Goal: Information Seeking & Learning: Check status

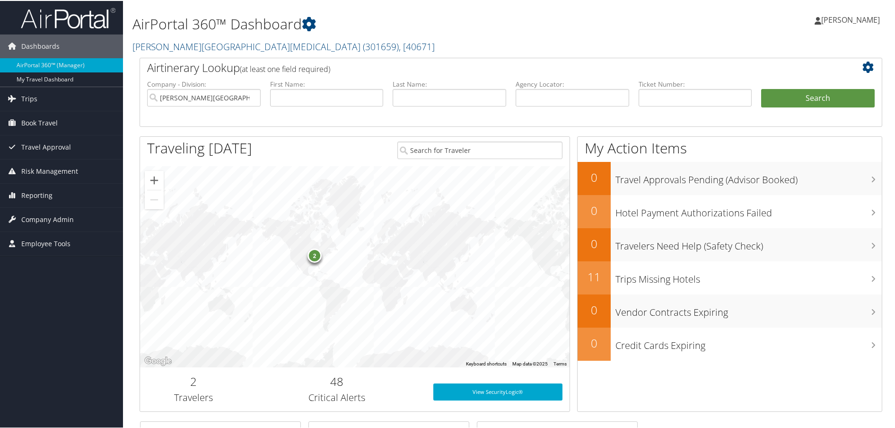
click at [313, 258] on div "2" at bounding box center [314, 254] width 14 height 14
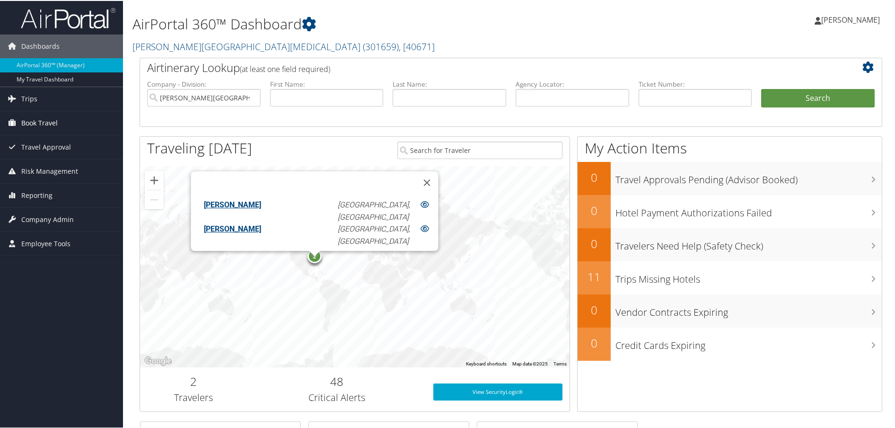
click at [35, 124] on span "Book Travel" at bounding box center [39, 122] width 36 height 24
click at [43, 201] on span "Risk Management" at bounding box center [49, 199] width 57 height 24
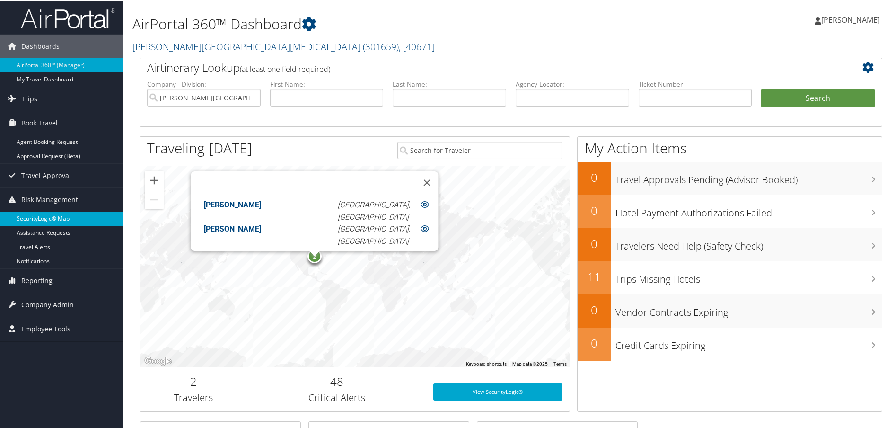
click at [42, 214] on link "SecurityLogic® Map" at bounding box center [61, 217] width 123 height 14
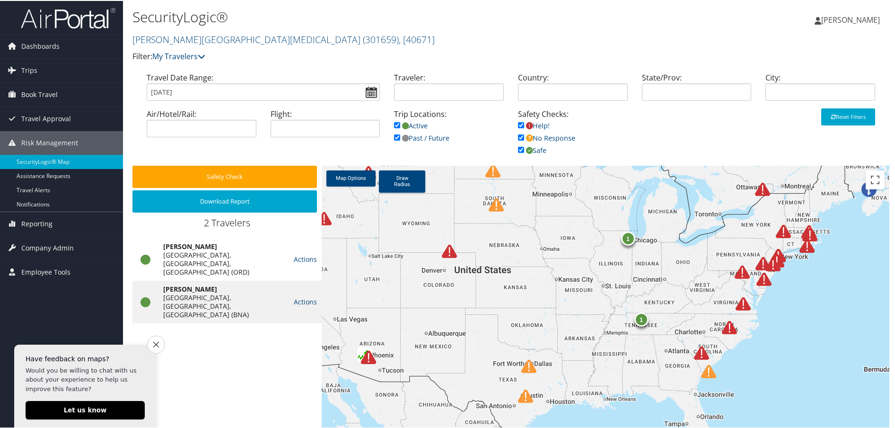
drag, startPoint x: 847, startPoint y: 358, endPoint x: 688, endPoint y: 277, distance: 178.3
click at [688, 277] on div "1 1 1" at bounding box center [606, 317] width 568 height 305
click at [700, 354] on img at bounding box center [701, 351] width 15 height 15
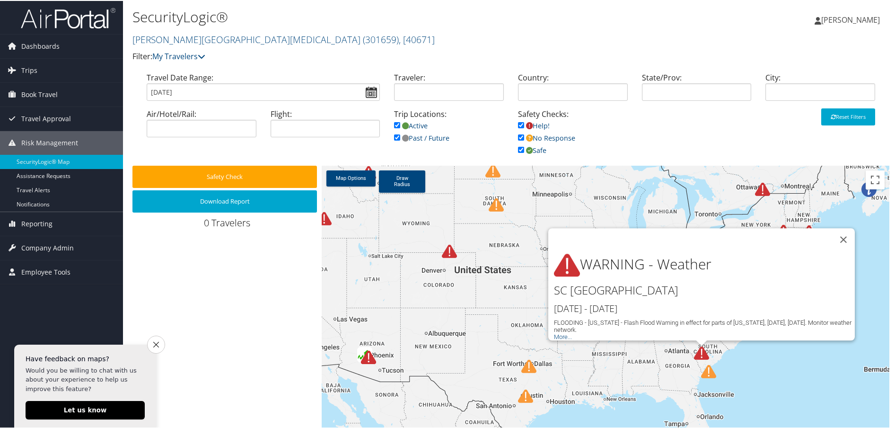
click at [779, 364] on div "1 1 1 WARNING - Weather SC UNITED STATES Oct 11th - Oct 12th FLOODING - South C…" at bounding box center [606, 317] width 568 height 305
click at [842, 233] on button "Close" at bounding box center [843, 238] width 23 height 23
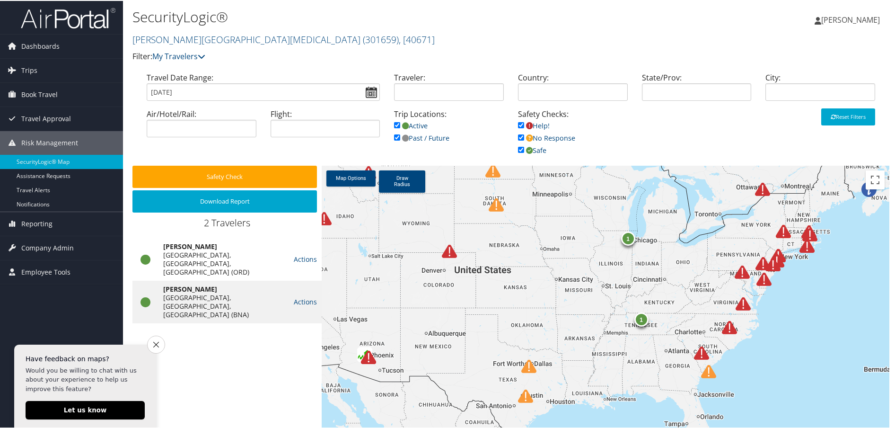
click at [727, 328] on img at bounding box center [729, 326] width 15 height 15
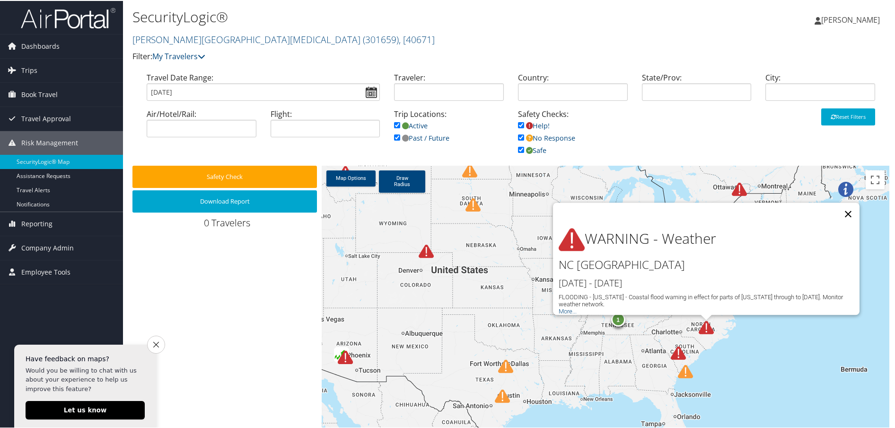
click at [846, 206] on button "Close" at bounding box center [848, 212] width 23 height 23
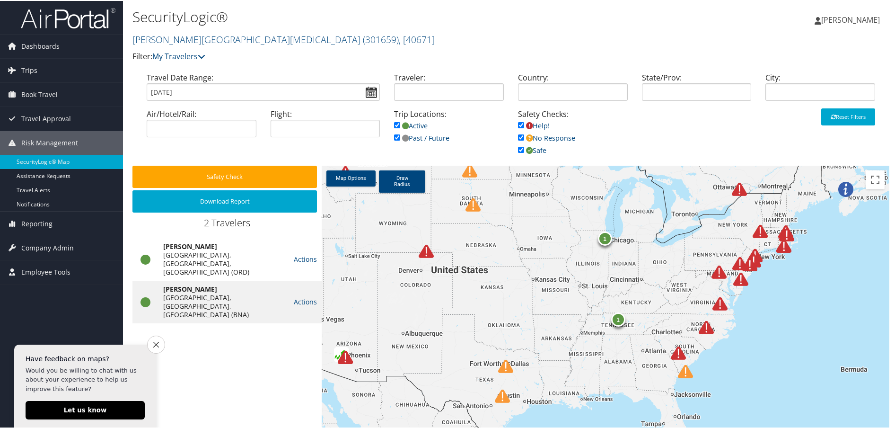
click at [683, 374] on img at bounding box center [685, 370] width 15 height 15
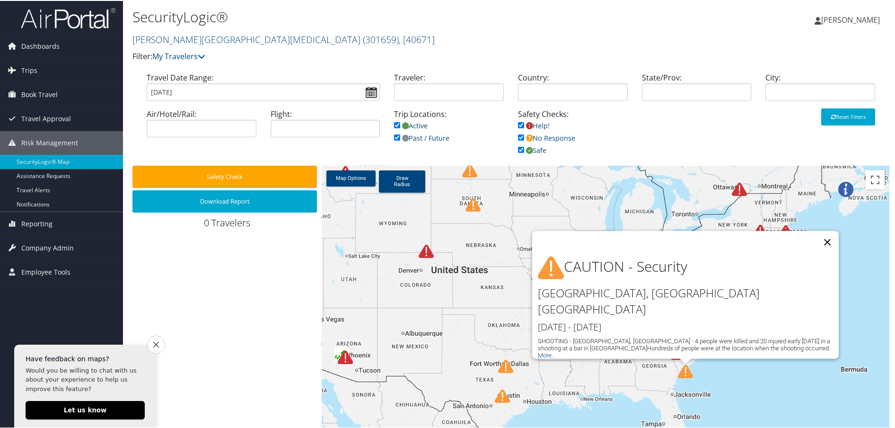
click at [825, 253] on button "Close" at bounding box center [827, 241] width 23 height 23
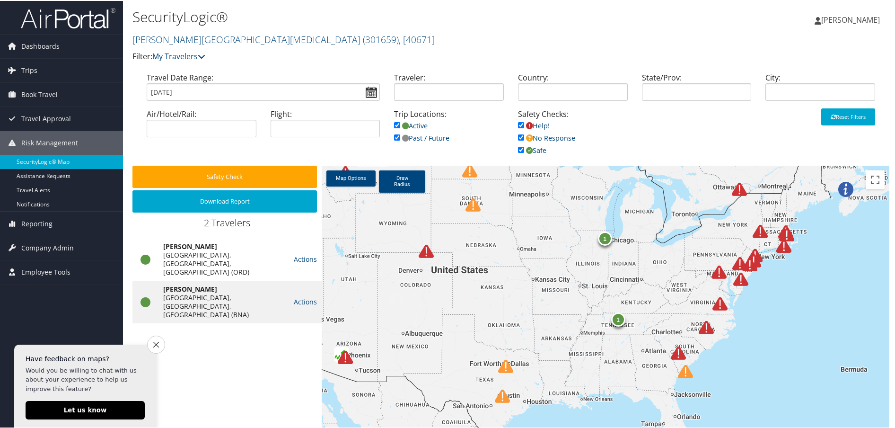
click at [425, 43] on h2 "Fred Hutchinson Cancer Center ( 301659 ) , [ 40671 ]" at bounding box center [384, 38] width 505 height 16
click at [46, 175] on link "Assistance Requests" at bounding box center [61, 175] width 123 height 14
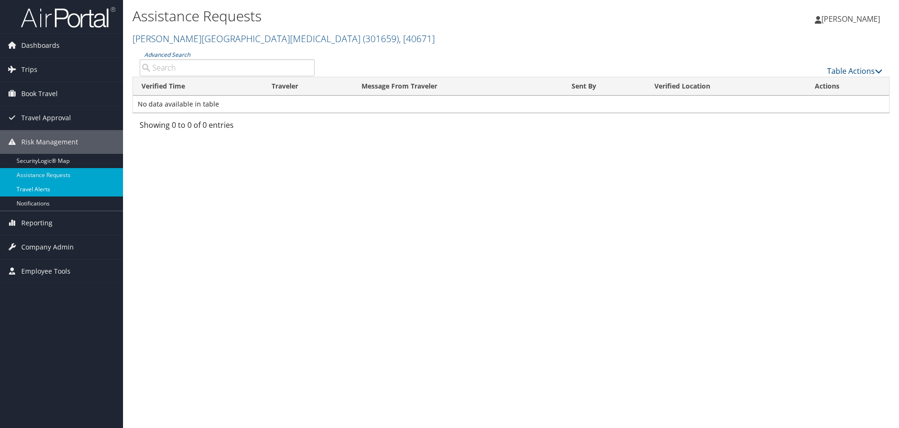
click at [38, 188] on link "Travel Alerts" at bounding box center [61, 189] width 123 height 14
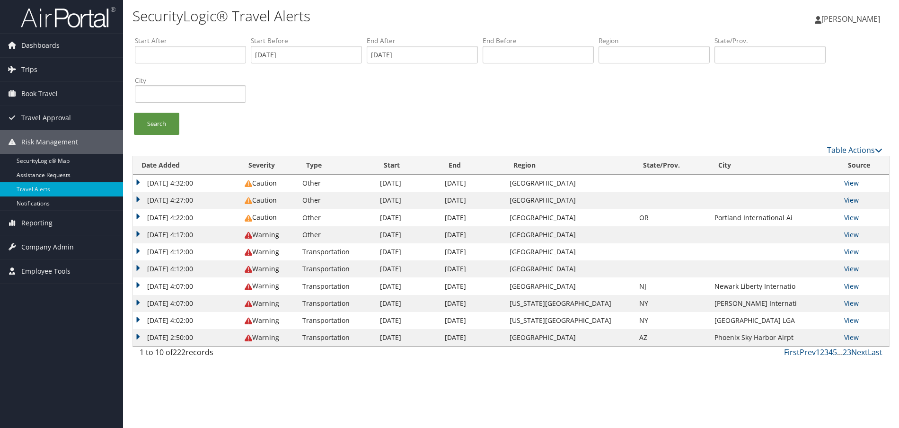
click at [40, 201] on link "Notifications" at bounding box center [61, 203] width 123 height 14
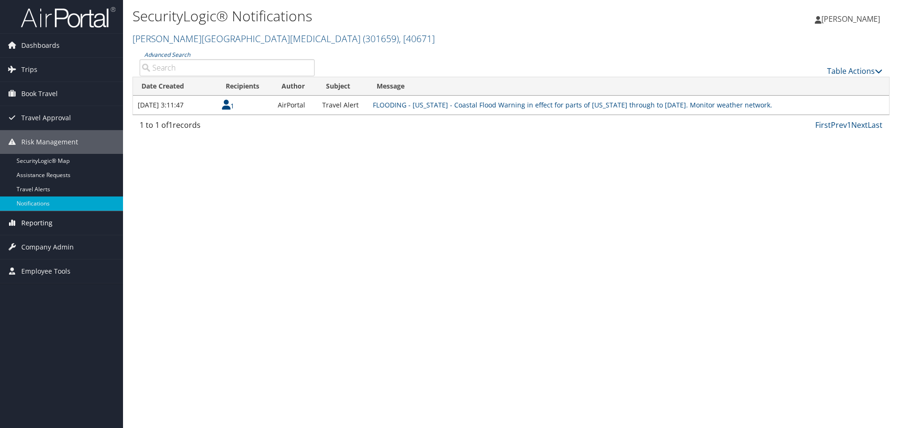
click at [33, 225] on span "Reporting" at bounding box center [36, 223] width 31 height 24
click at [52, 267] on link "Virtual Pay Lookup" at bounding box center [61, 270] width 123 height 14
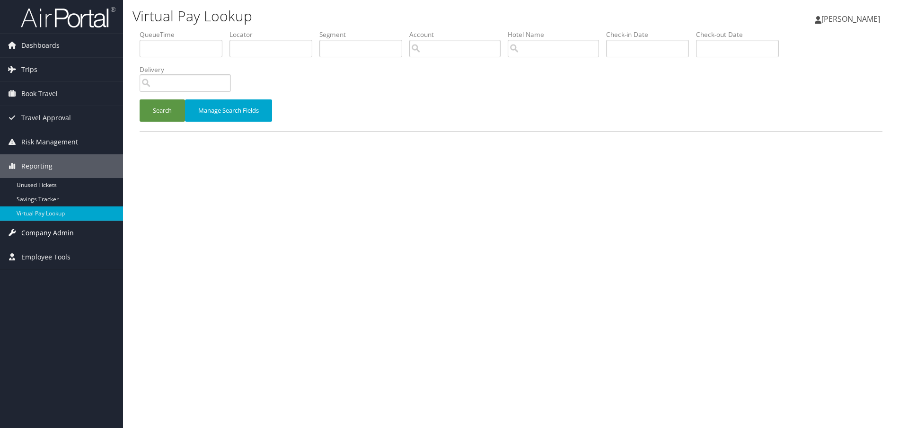
click at [63, 233] on span "Company Admin" at bounding box center [47, 233] width 53 height 24
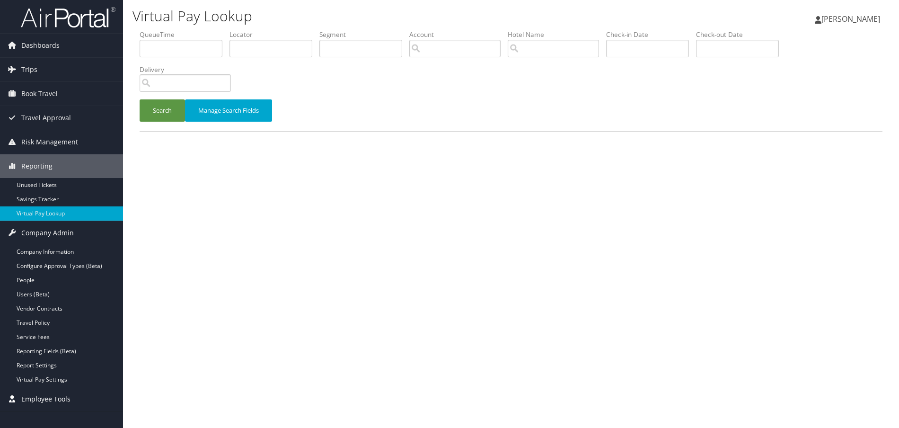
click at [41, 396] on span "Employee Tools" at bounding box center [45, 399] width 49 height 24
click at [38, 46] on span "Dashboards" at bounding box center [40, 46] width 38 height 24
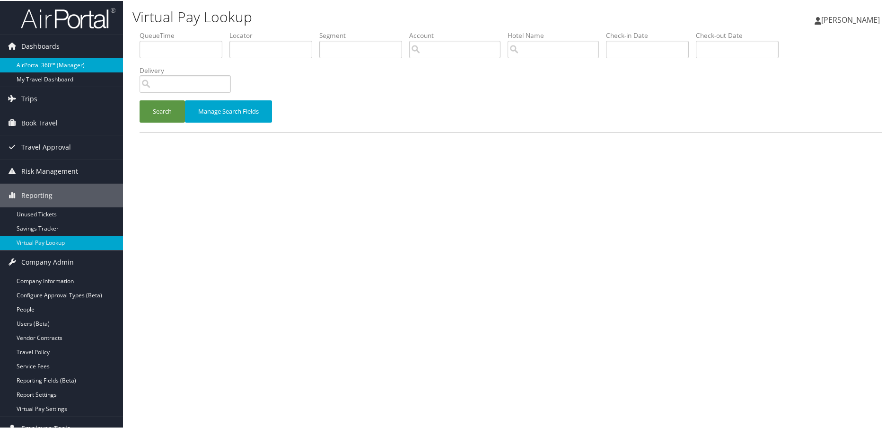
click at [45, 66] on link "AirPortal 360™ (Manager)" at bounding box center [61, 64] width 123 height 14
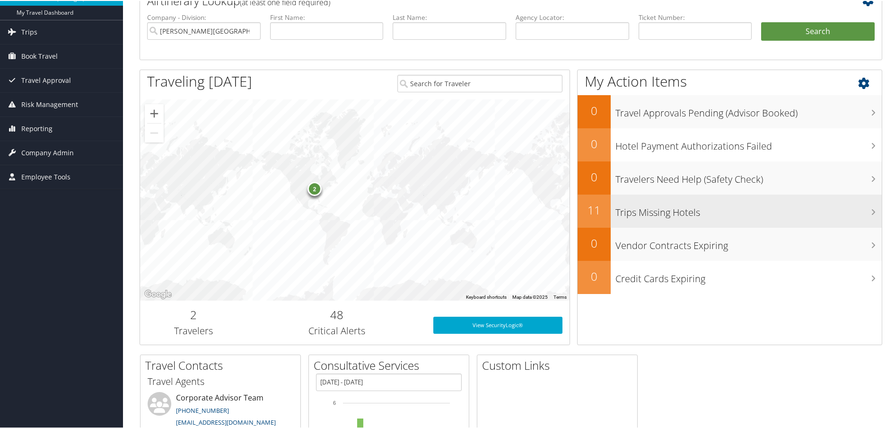
scroll to position [56, 0]
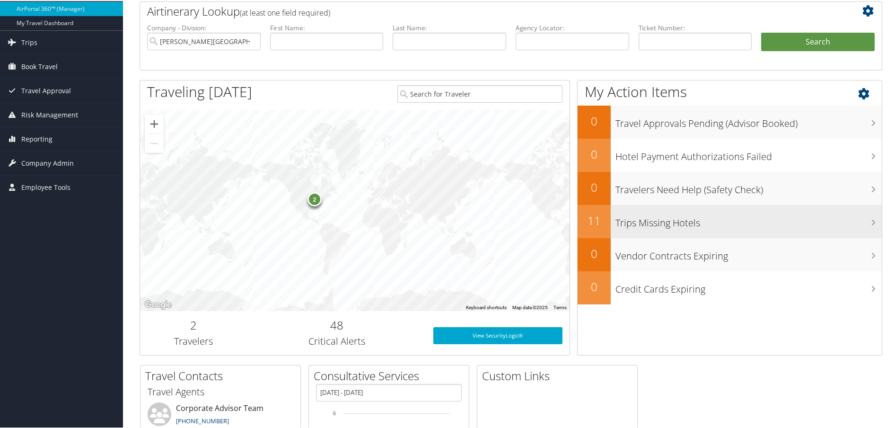
click at [671, 223] on h3 "Trips Missing Hotels" at bounding box center [748, 219] width 266 height 18
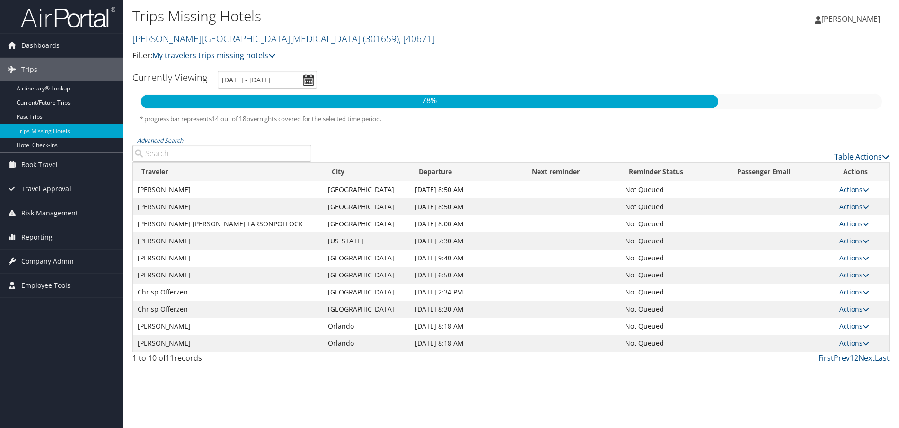
click at [869, 189] on td "Actions Send Reminder View Itinerary Attach Hotel" at bounding box center [861, 189] width 54 height 17
click at [865, 189] on icon at bounding box center [865, 189] width 7 height 7
click at [820, 222] on link "View Itinerary" at bounding box center [833, 219] width 65 height 16
click at [475, 50] on p "Filter: My travelers trips missing hotels" at bounding box center [384, 56] width 505 height 12
click at [271, 55] on icon at bounding box center [272, 56] width 8 height 8
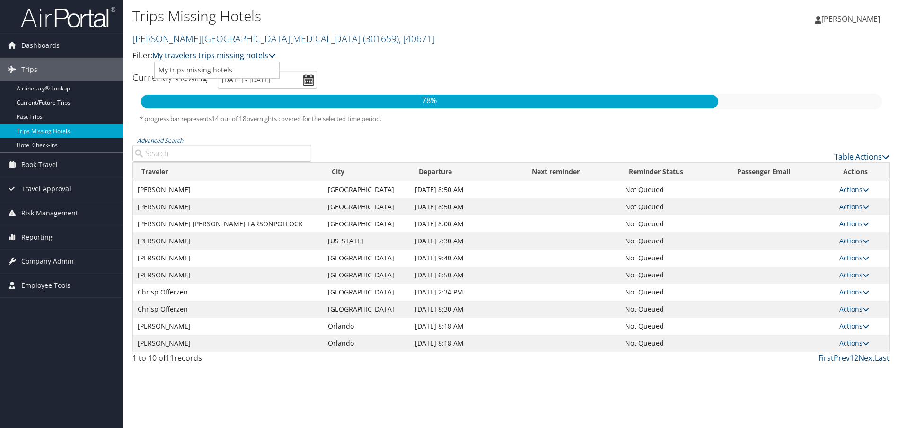
click at [271, 55] on icon at bounding box center [272, 56] width 8 height 8
click at [475, 61] on p "Filter: My travelers trips missing hotels" at bounding box center [384, 56] width 505 height 12
click at [363, 35] on span "( 301659 )" at bounding box center [381, 38] width 36 height 13
click at [395, 35] on h2 "Fred Hutchinson Cancer Center ( 301659 ) , [ 40671 ]" at bounding box center [384, 38] width 505 height 16
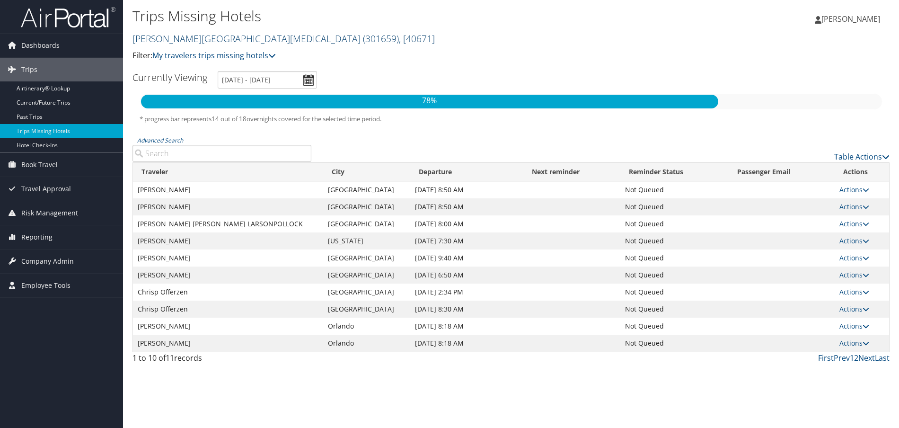
click at [399, 41] on span ", [ 40671 ]" at bounding box center [417, 38] width 36 height 13
click at [366, 46] on div "Trips Missing Hotels Fred Hutchinson Cancer Center ( 301659 ) , [ 40671 ] Filte…" at bounding box center [384, 33] width 505 height 55
click at [41, 121] on link "Past Trips" at bounding box center [61, 117] width 123 height 14
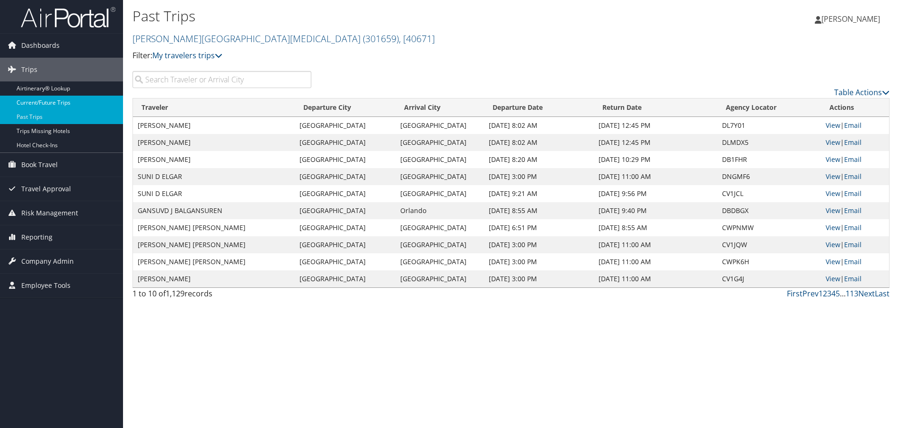
click at [41, 105] on link "Current/Future Trips" at bounding box center [61, 103] width 123 height 14
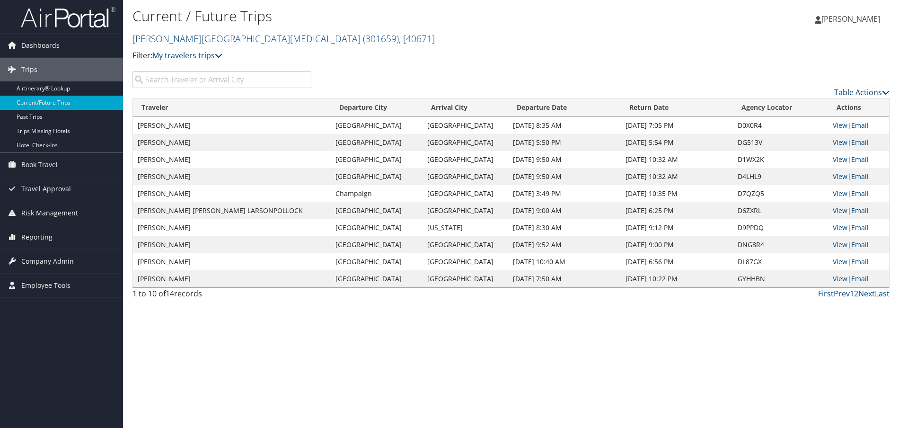
click at [878, 91] on link "Table Actions" at bounding box center [861, 92] width 55 height 10
click at [806, 122] on link "Column Visibility" at bounding box center [823, 123] width 124 height 16
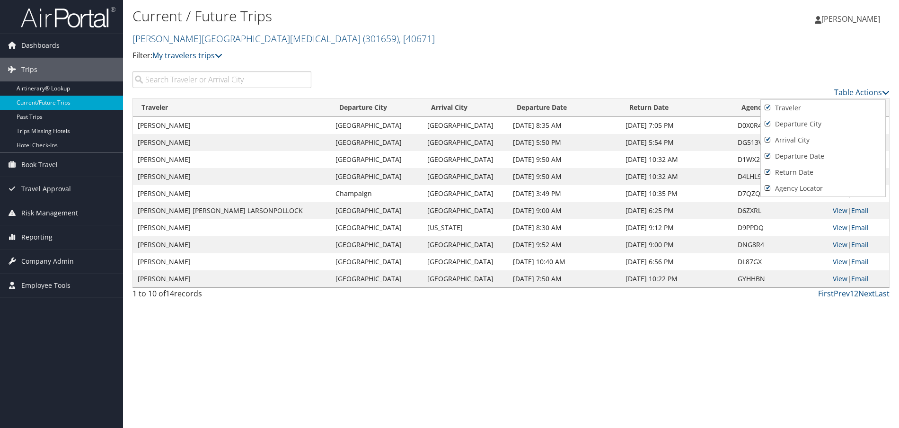
click at [769, 53] on div at bounding box center [449, 214] width 899 height 428
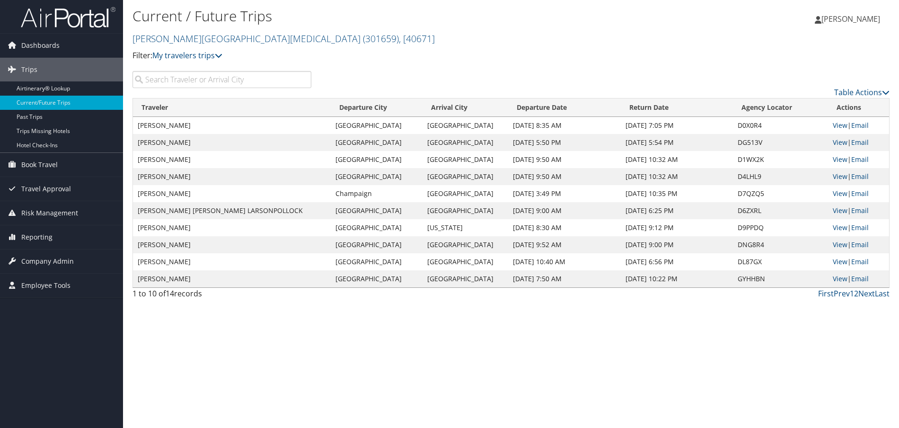
click at [503, 51] on p "Filter: My travelers trips" at bounding box center [384, 56] width 505 height 12
click at [839, 193] on link "View" at bounding box center [839, 193] width 15 height 9
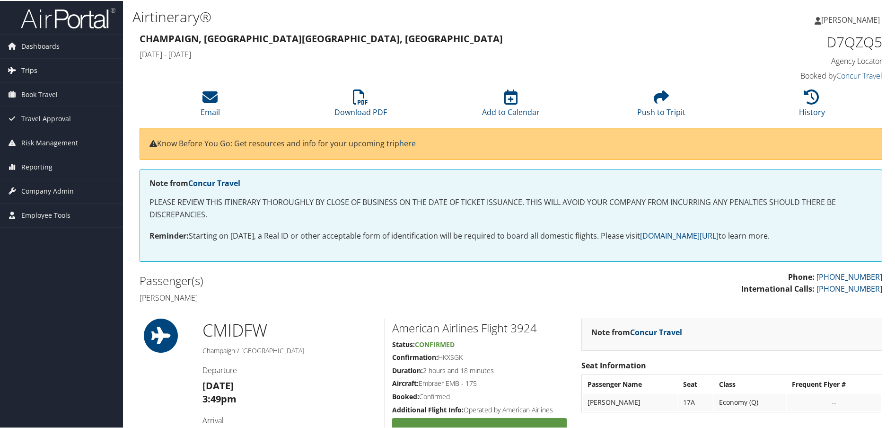
click at [29, 69] on span "Trips" at bounding box center [29, 70] width 16 height 24
click at [468, 51] on h4 "[DATE] - [DATE]" at bounding box center [416, 53] width 553 height 10
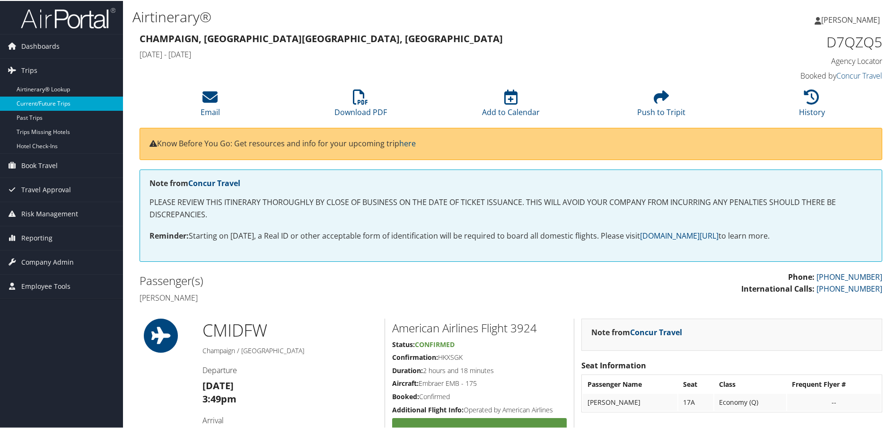
click at [42, 106] on link "Current/Future Trips" at bounding box center [61, 103] width 123 height 14
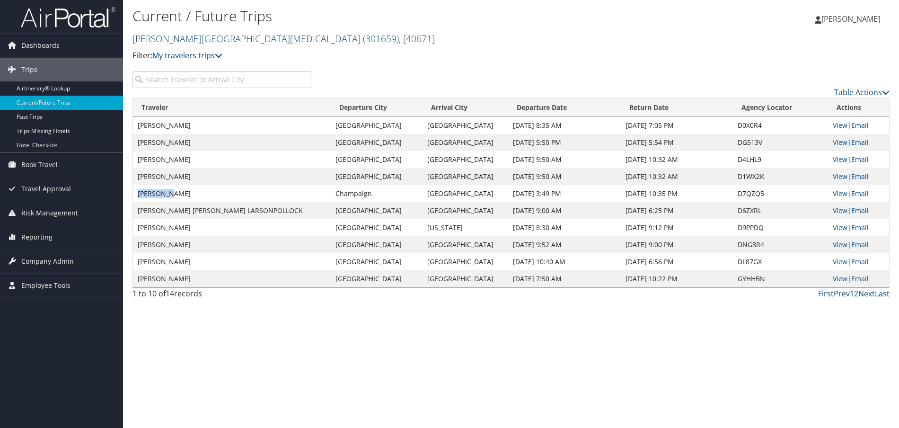
drag, startPoint x: 138, startPoint y: 193, endPoint x: 192, endPoint y: 194, distance: 54.4
click at [192, 194] on td "[PERSON_NAME]" at bounding box center [232, 193] width 198 height 17
copy td "[PERSON_NAME]"
click at [868, 294] on link "Next" at bounding box center [866, 293] width 17 height 10
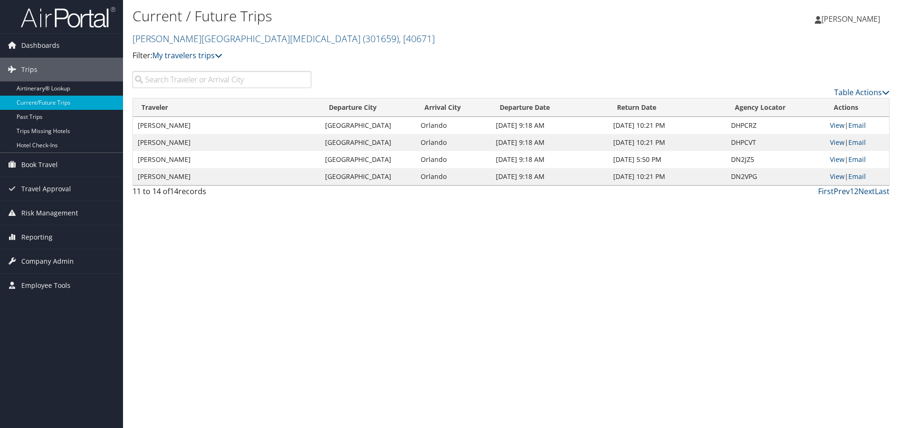
click at [842, 192] on link "Prev" at bounding box center [841, 191] width 16 height 10
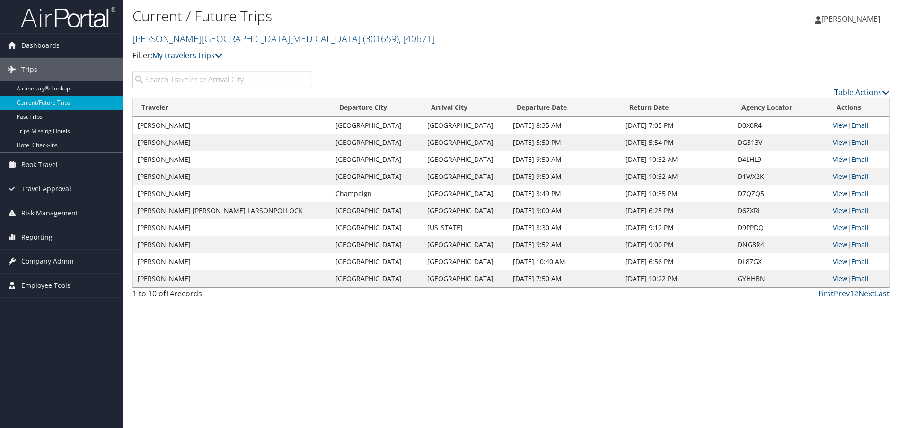
click at [835, 195] on link "View" at bounding box center [839, 193] width 15 height 9
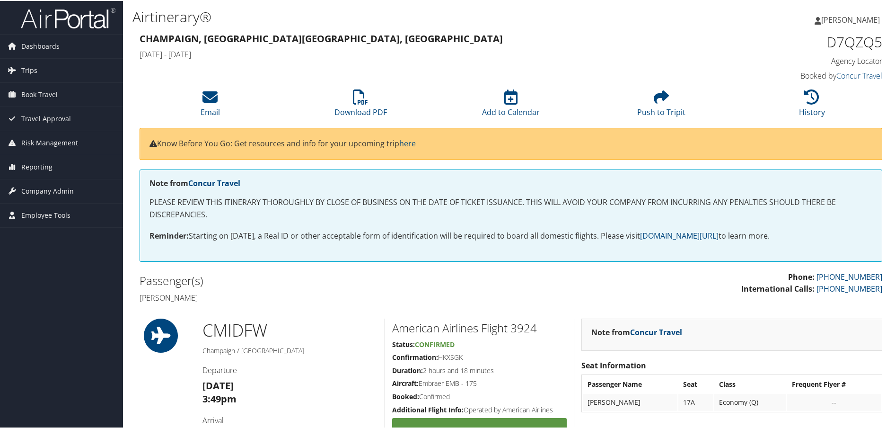
click at [453, 57] on h4 "[DATE] - [DATE]" at bounding box center [416, 53] width 553 height 10
click at [33, 46] on span "Dashboards" at bounding box center [40, 46] width 38 height 24
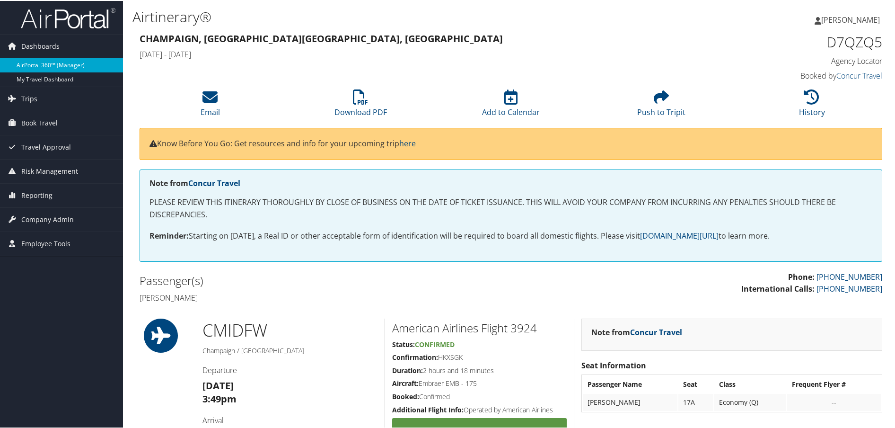
click at [31, 66] on link "AirPortal 360™ (Manager)" at bounding box center [61, 64] width 123 height 14
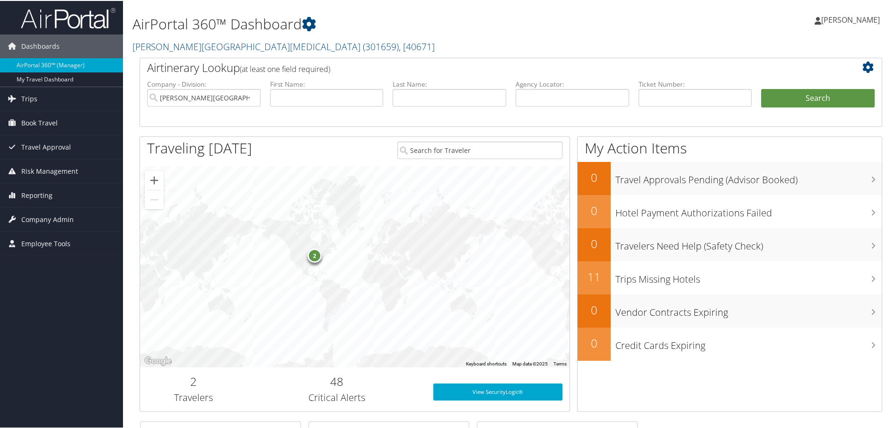
click at [421, 30] on h1 "AirPortal 360™ Dashboard" at bounding box center [384, 23] width 505 height 20
click at [285, 92] on input "text" at bounding box center [327, 97] width 114 height 18
drag, startPoint x: 465, startPoint y: 96, endPoint x: 471, endPoint y: 97, distance: 5.8
click at [465, 96] on input "text" at bounding box center [450, 97] width 114 height 18
drag, startPoint x: 589, startPoint y: 101, endPoint x: 600, endPoint y: 101, distance: 10.4
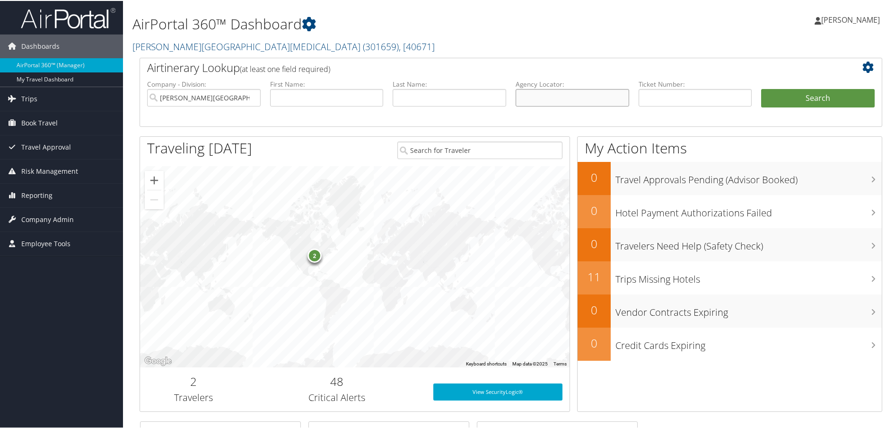
click at [589, 101] on input "text" at bounding box center [573, 97] width 114 height 18
click at [671, 101] on input "text" at bounding box center [696, 97] width 114 height 18
click at [288, 96] on input "text" at bounding box center [327, 97] width 114 height 18
drag, startPoint x: 411, startPoint y: 96, endPoint x: 427, endPoint y: 96, distance: 16.1
click at [411, 96] on input "text" at bounding box center [450, 97] width 114 height 18
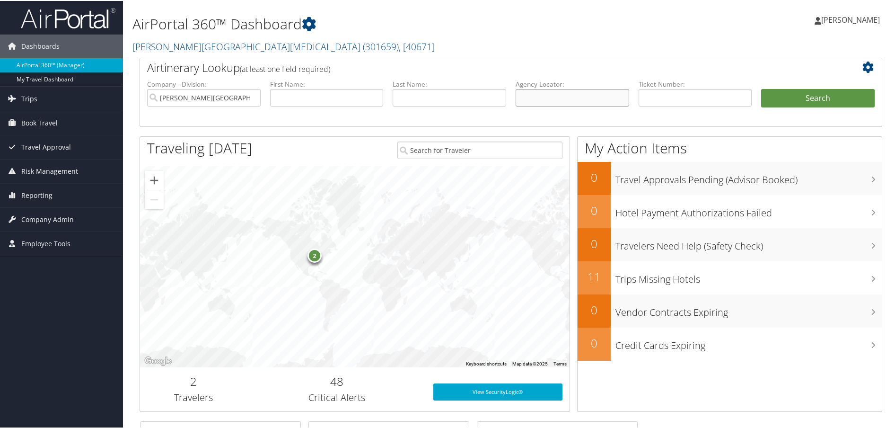
click at [527, 96] on input "text" at bounding box center [573, 97] width 114 height 18
click at [652, 98] on input "text" at bounding box center [696, 97] width 114 height 18
drag, startPoint x: 294, startPoint y: 98, endPoint x: 700, endPoint y: 97, distance: 406.8
click at [700, 97] on ul "Company - Division: Fred Hutchinson Cancer Center First Name: Last Name: Agency…" at bounding box center [510, 102] width 737 height 47
click at [519, 39] on h2 "Fred Hutchinson Cancer Center ( 301659 ) , [ 40671 ]" at bounding box center [384, 45] width 505 height 16
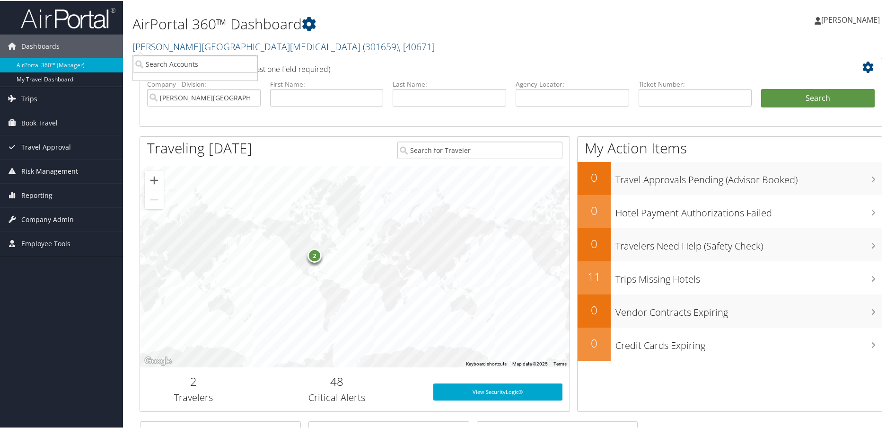
click at [391, 18] on h1 "AirPortal 360™ Dashboard" at bounding box center [384, 23] width 505 height 20
click at [265, 89] on li "First Name:" at bounding box center [326, 101] width 123 height 44
click at [280, 90] on input "text" at bounding box center [327, 97] width 114 height 18
click at [431, 89] on input "text" at bounding box center [450, 97] width 114 height 18
click at [543, 88] on label "Agency Locator:" at bounding box center [573, 83] width 114 height 9
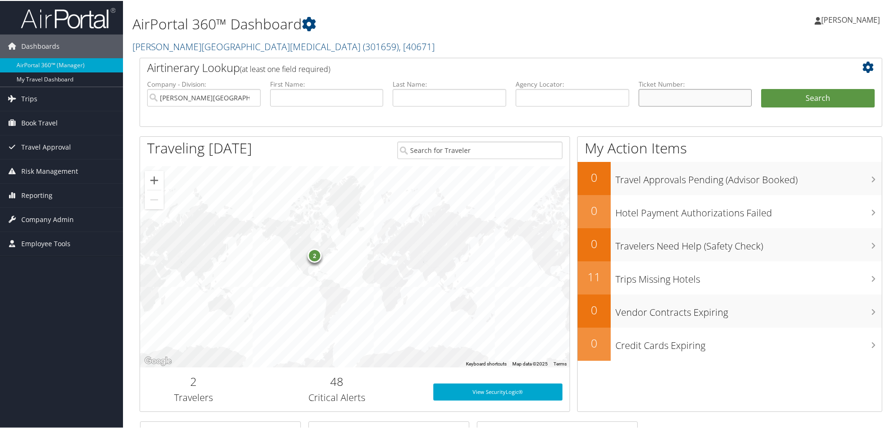
click at [670, 95] on input "text" at bounding box center [696, 97] width 114 height 18
click at [586, 95] on input "text" at bounding box center [573, 97] width 114 height 18
click at [430, 96] on input "text" at bounding box center [450, 97] width 114 height 18
click at [347, 95] on input "text" at bounding box center [327, 97] width 114 height 18
